Goal: Task Accomplishment & Management: Manage account settings

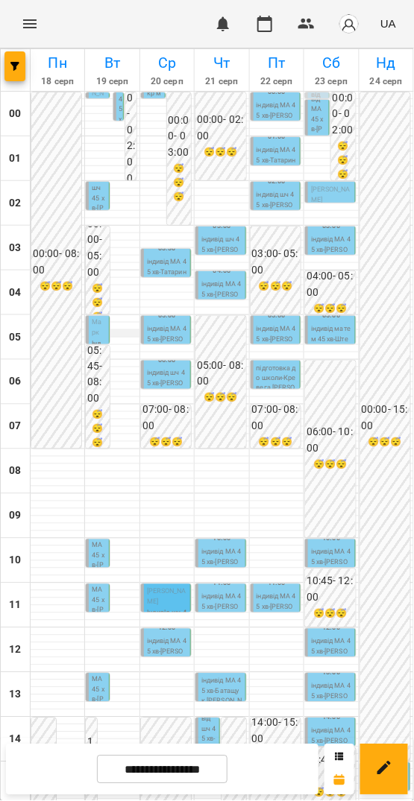
scroll to position [430, 0]
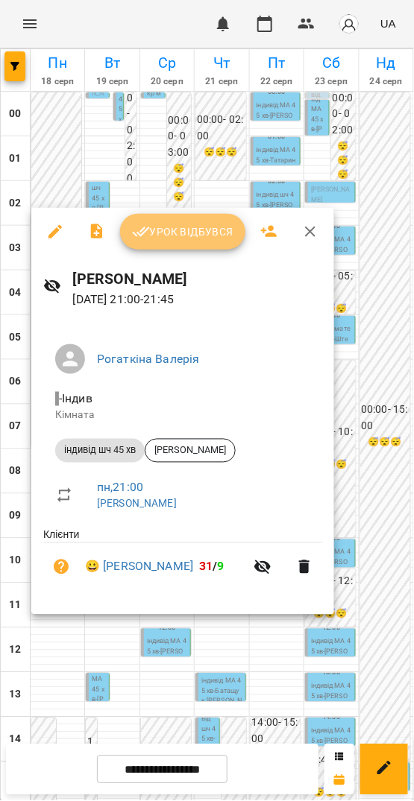
click at [169, 225] on span "Урок відбувся" at bounding box center [182, 232] width 101 height 18
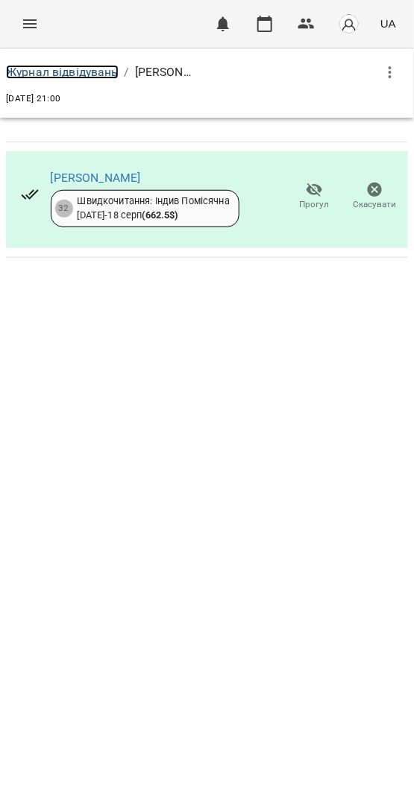
click at [26, 72] on link "Журнал відвідувань" at bounding box center [62, 72] width 113 height 14
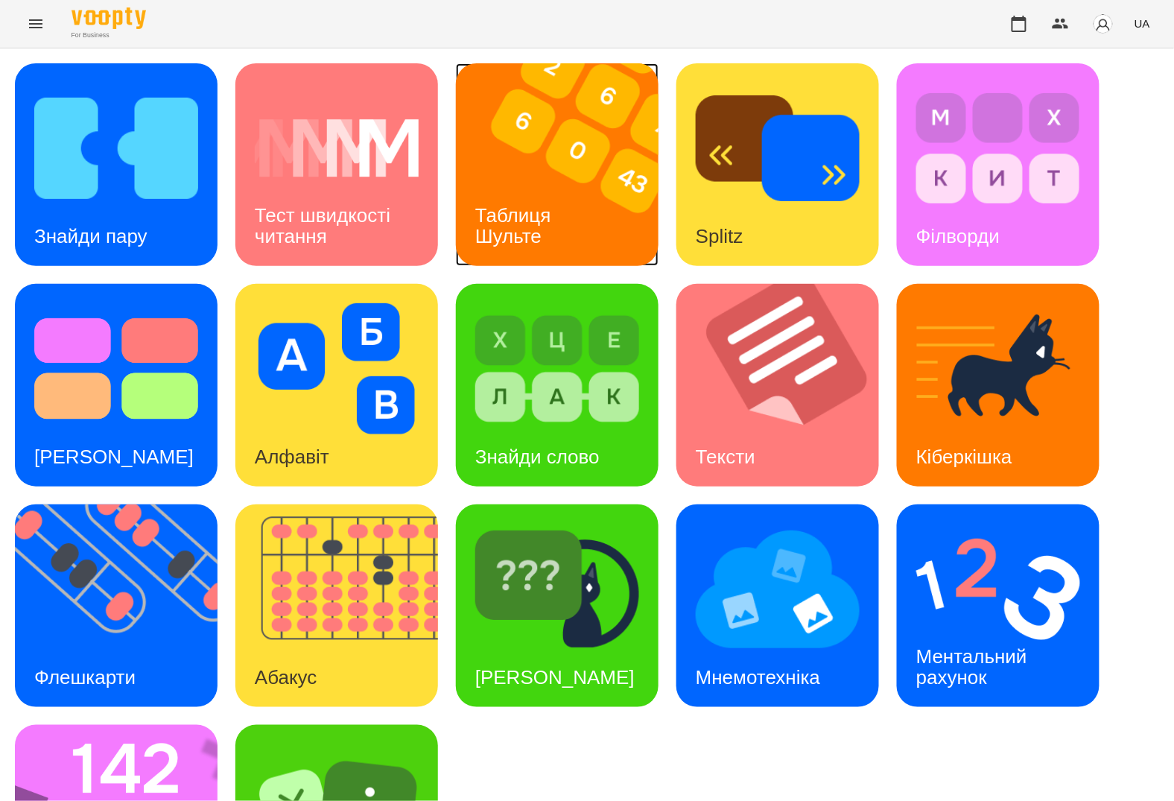
click at [504, 221] on h3 "Таблиця Шульте" at bounding box center [515, 225] width 81 height 42
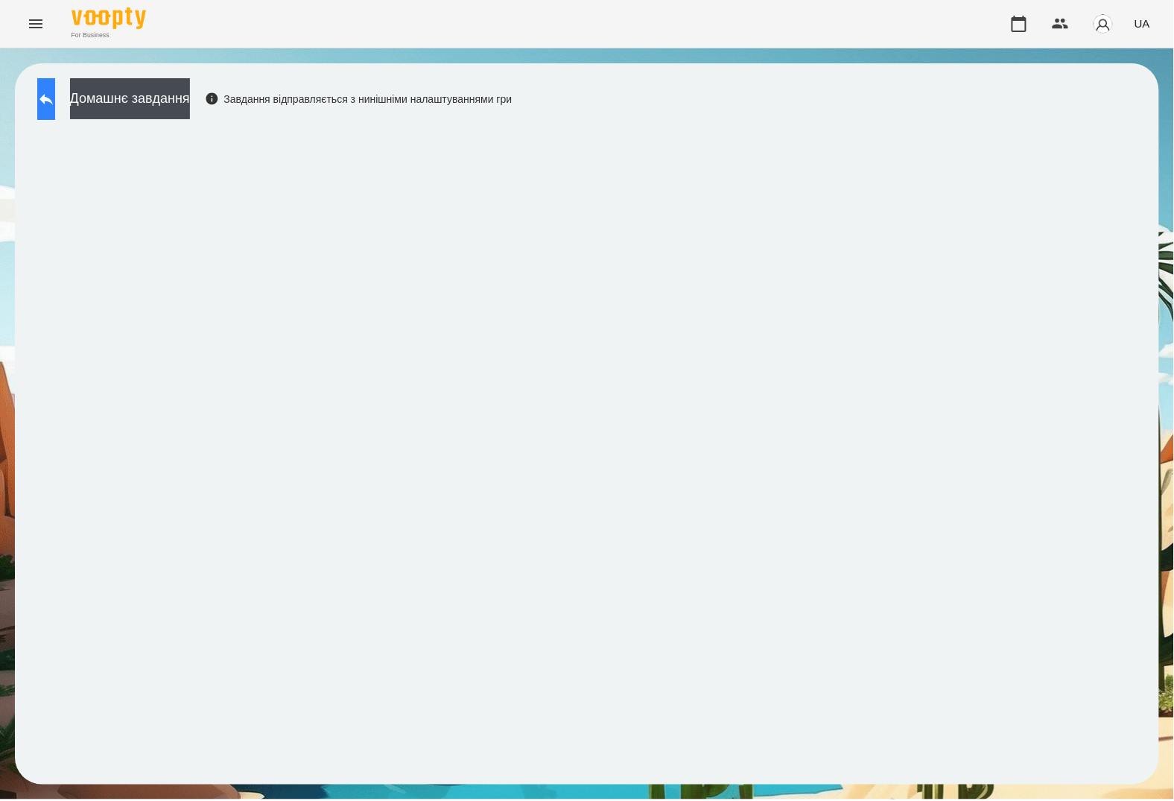
click at [55, 97] on icon at bounding box center [46, 99] width 18 height 18
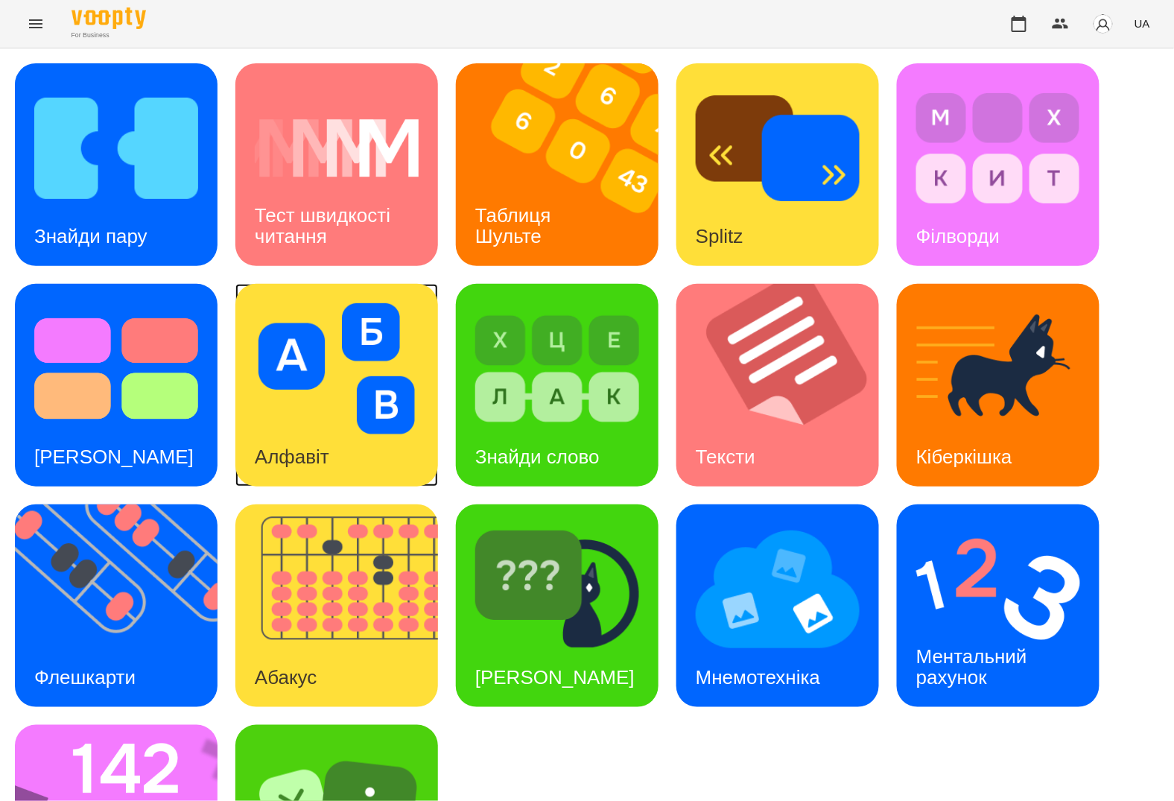
click at [332, 430] on div "Алфавіт" at bounding box center [291, 457] width 113 height 59
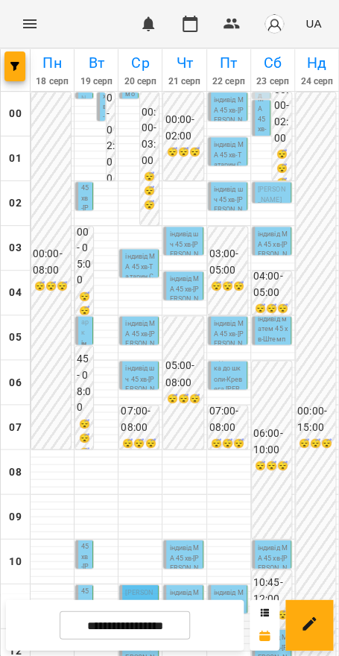
scroll to position [575, 0]
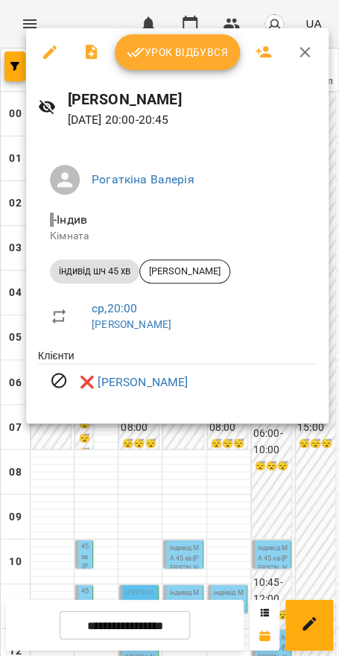
click at [140, 473] on div at bounding box center [169, 328] width 339 height 656
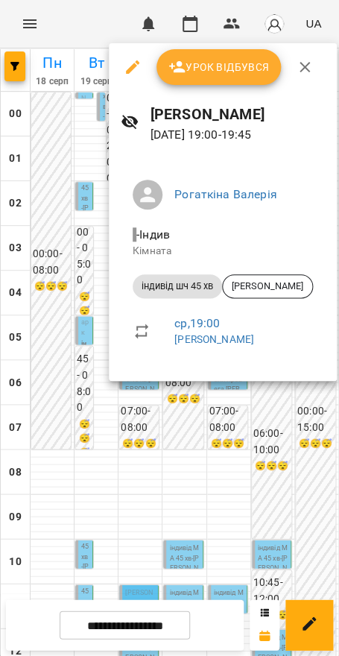
click at [130, 458] on div at bounding box center [169, 328] width 339 height 656
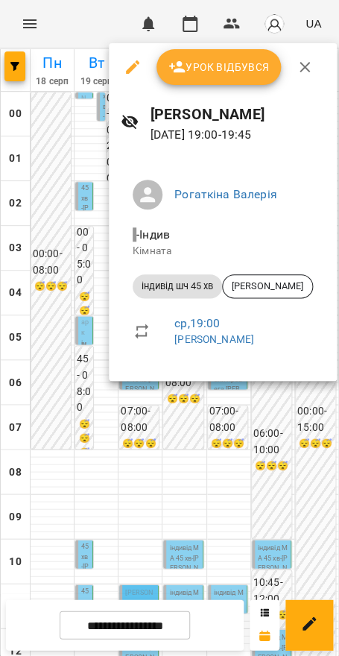
click at [171, 417] on div at bounding box center [169, 328] width 339 height 656
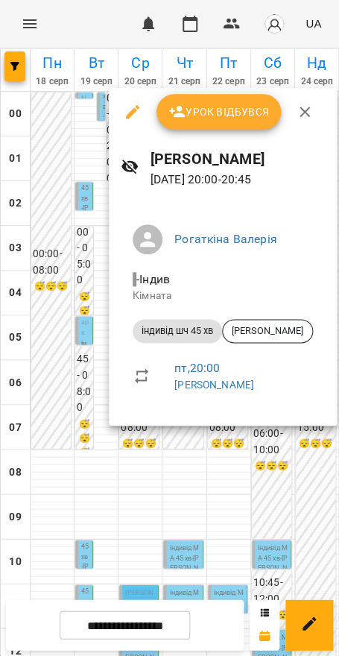
click at [233, 490] on div at bounding box center [169, 328] width 339 height 656
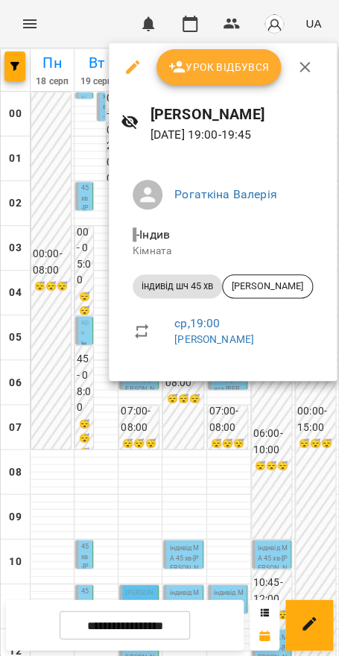
click at [288, 439] on div at bounding box center [169, 328] width 339 height 656
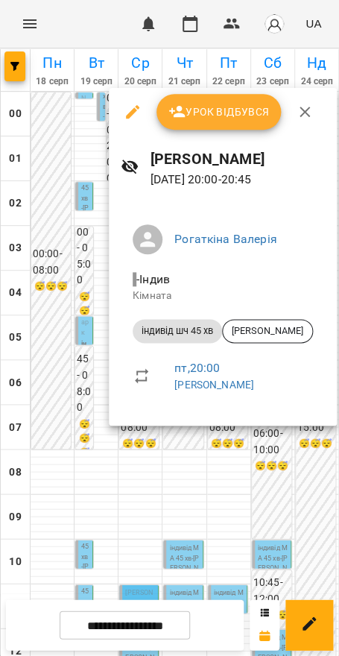
click at [281, 441] on div at bounding box center [169, 328] width 339 height 656
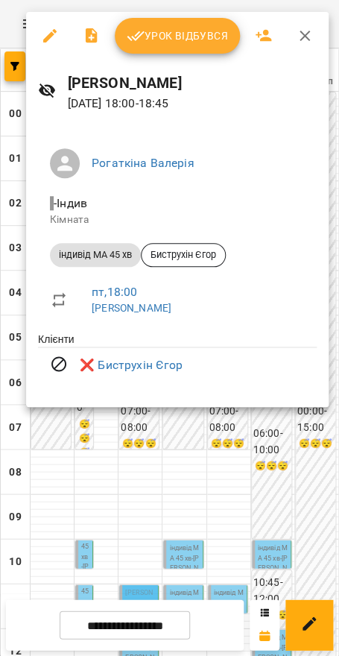
click at [301, 409] on div at bounding box center [169, 328] width 339 height 656
